Goal: Information Seeking & Learning: Find specific fact

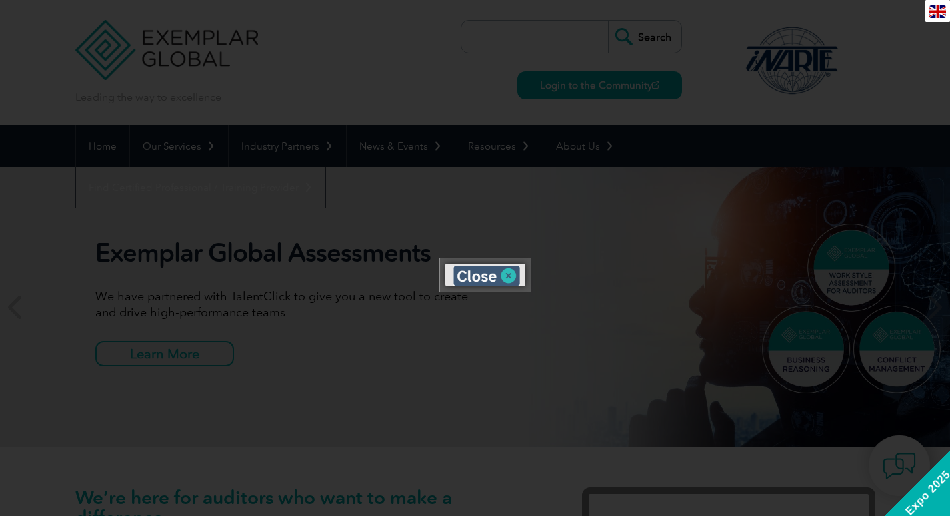
drag, startPoint x: 508, startPoint y: 269, endPoint x: 722, endPoint y: 176, distance: 233.6
click at [509, 270] on img at bounding box center [487, 275] width 67 height 20
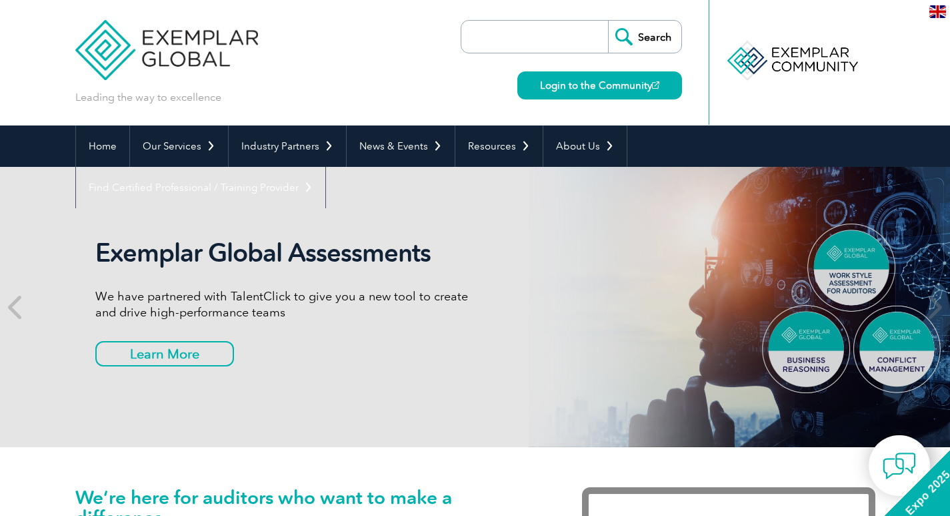
click at [534, 36] on input "search" at bounding box center [538, 37] width 140 height 32
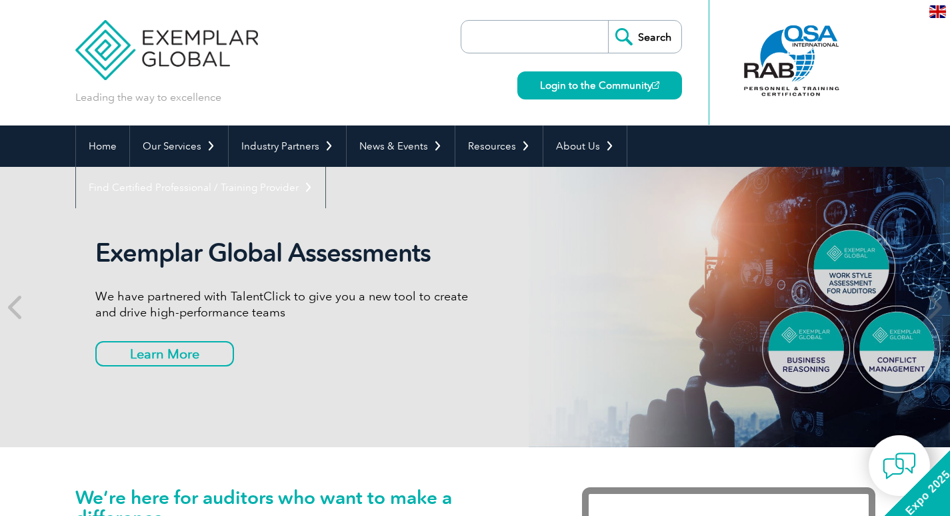
paste input "[PERSON_NAME]"
type input "[PERSON_NAME]"
click at [608, 21] on input "Search" at bounding box center [644, 37] width 73 height 32
click at [673, 27] on input "Search" at bounding box center [644, 37] width 73 height 32
click at [662, 33] on input "Search" at bounding box center [644, 37] width 73 height 32
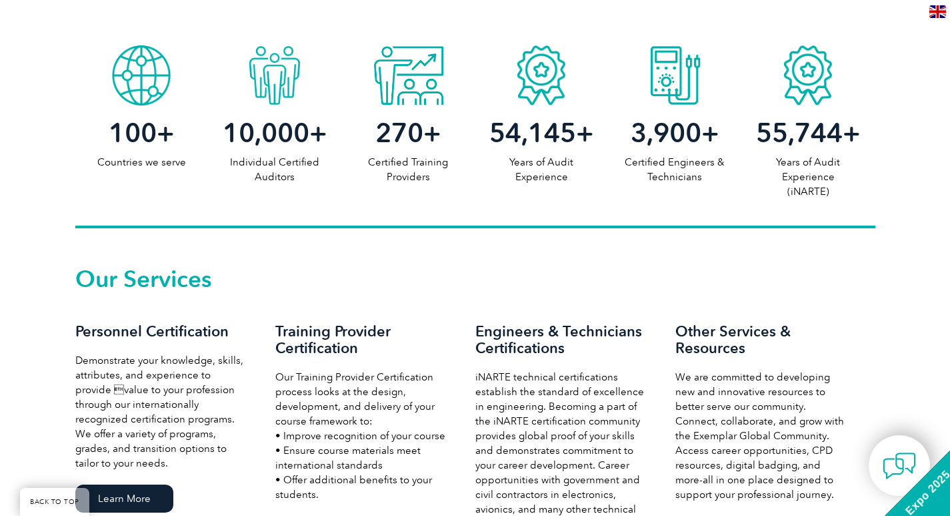
scroll to position [800, 0]
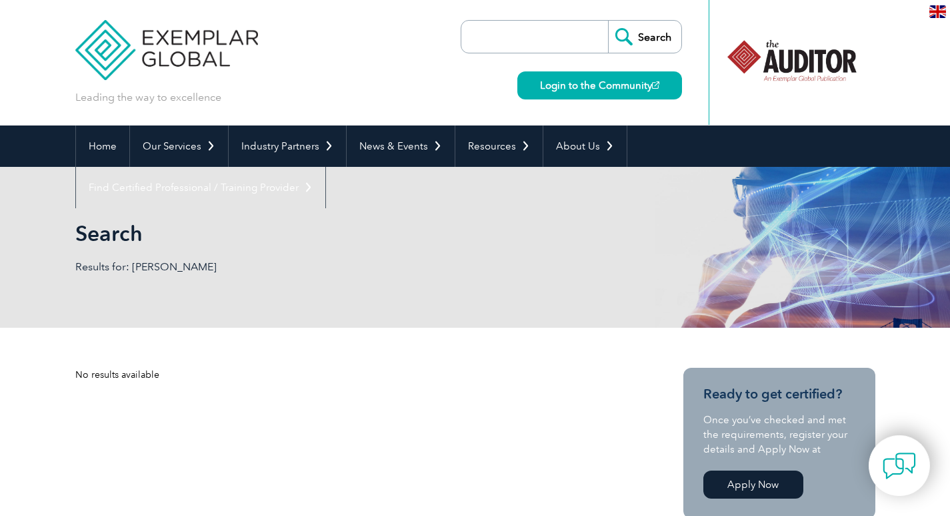
click at [540, 36] on input "search" at bounding box center [538, 37] width 140 height 32
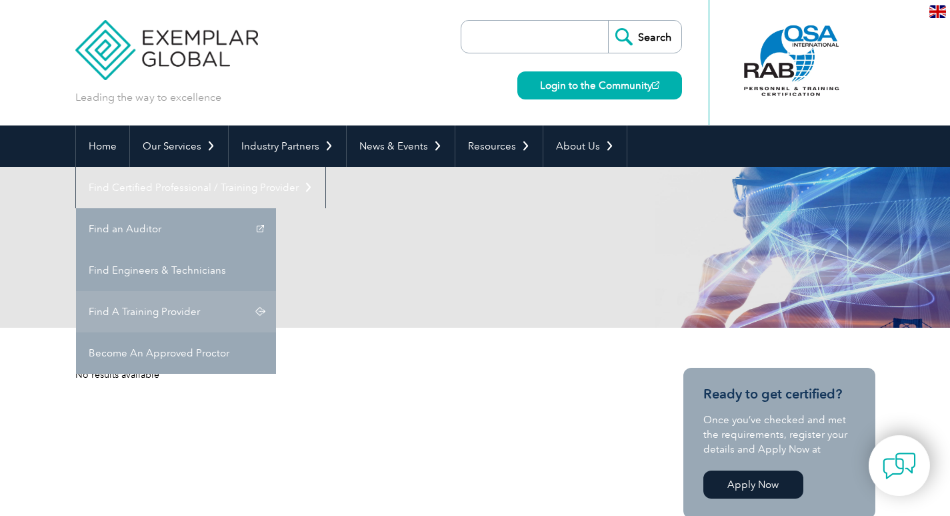
click at [276, 291] on link "Find A Training Provider" at bounding box center [176, 311] width 200 height 41
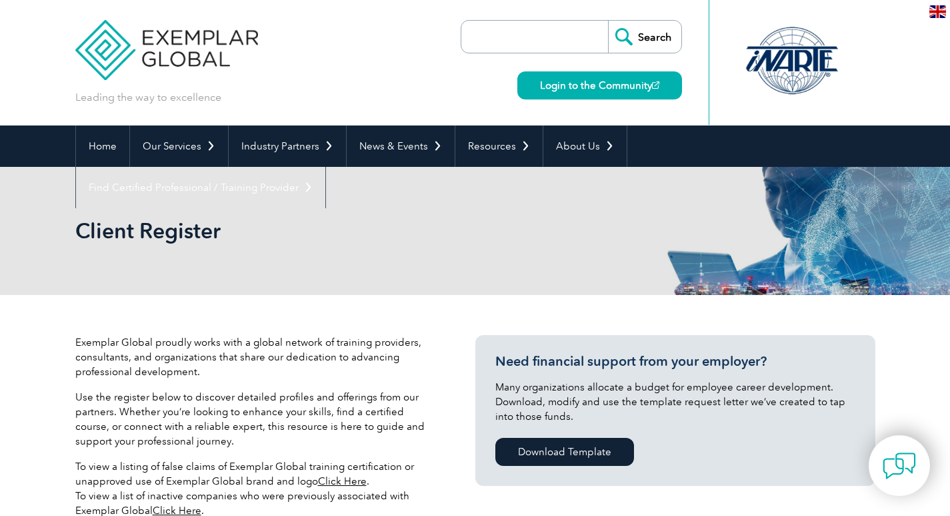
click at [482, 35] on input "search" at bounding box center [538, 37] width 140 height 32
paste input "[PERSON_NAME]"
type input "[PERSON_NAME]"
click at [608, 21] on input "Search" at bounding box center [644, 37] width 73 height 32
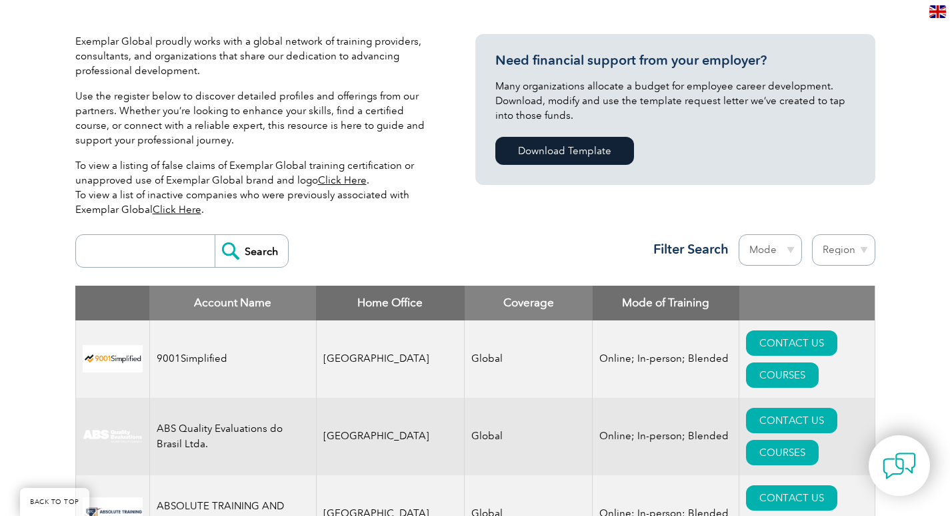
scroll to position [467, 0]
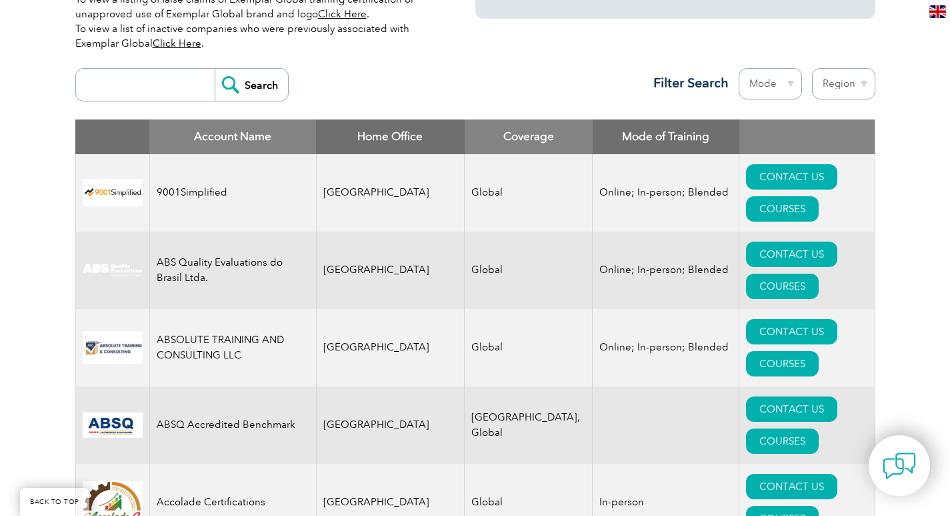
click at [133, 71] on input "search" at bounding box center [149, 85] width 132 height 32
paste input "[PERSON_NAME]"
type input "[PERSON_NAME]"
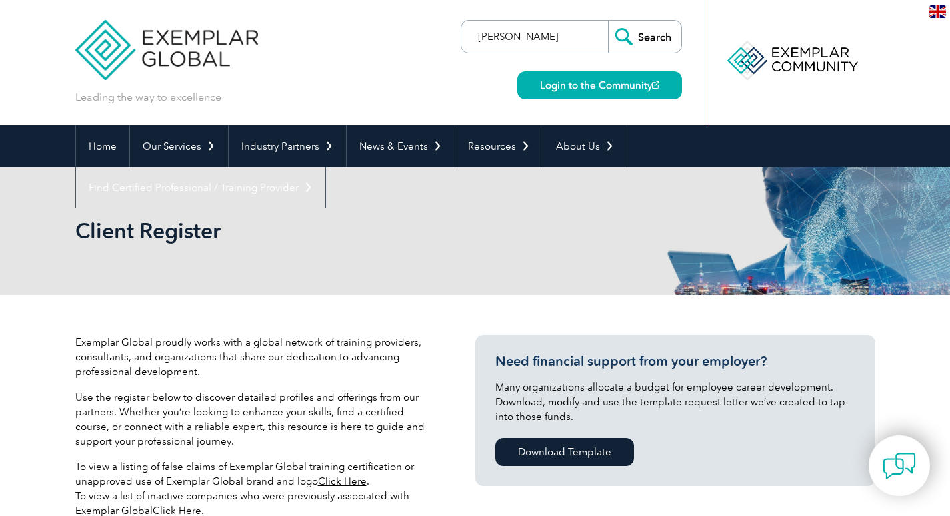
click at [504, 39] on input "[PERSON_NAME]" at bounding box center [538, 37] width 140 height 32
click at [636, 89] on link "Login to the Community" at bounding box center [600, 85] width 165 height 28
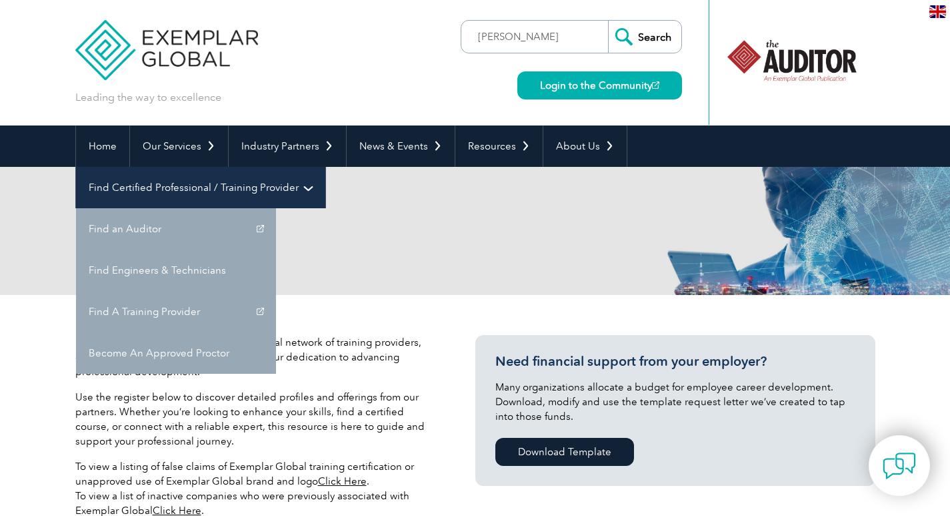
click at [325, 167] on link "Find Certified Professional / Training Provider" at bounding box center [200, 187] width 249 height 41
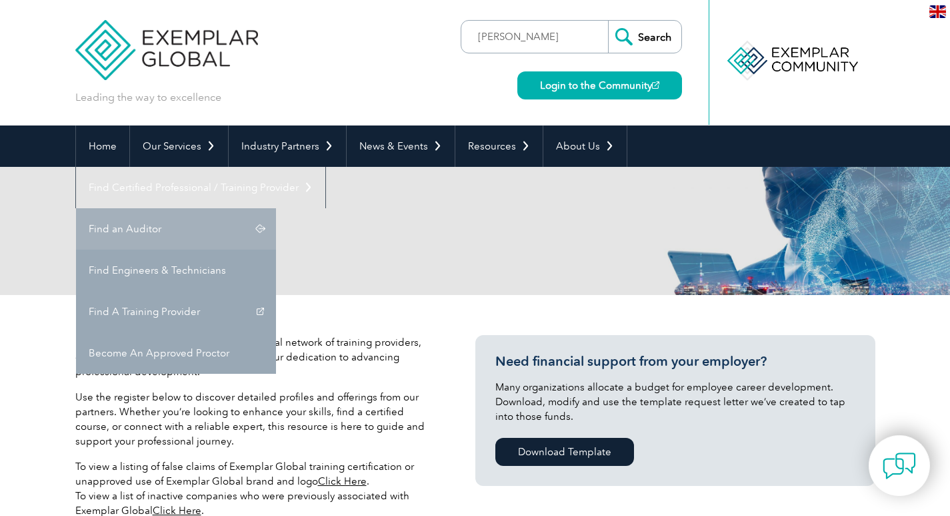
click at [276, 208] on link "Find an Auditor" at bounding box center [176, 228] width 200 height 41
